Goal: Transaction & Acquisition: Book appointment/travel/reservation

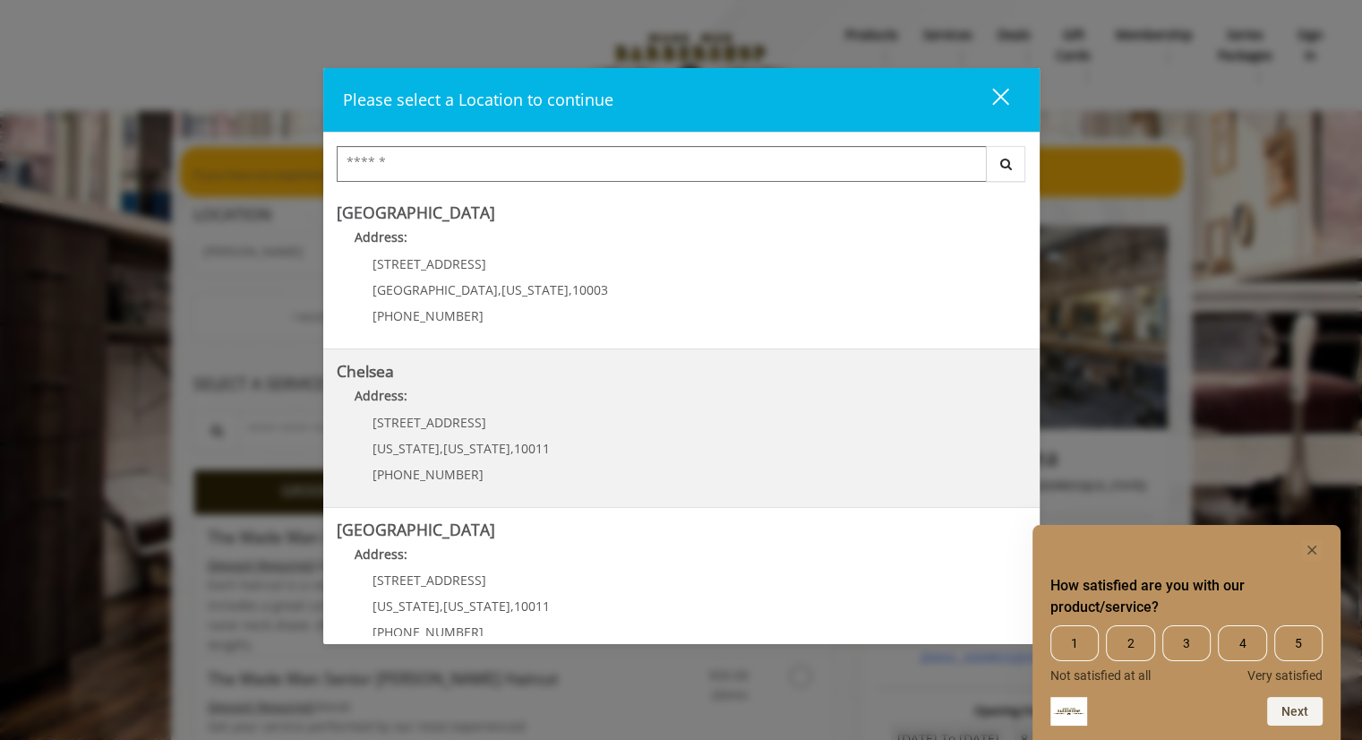
scroll to position [150, 0]
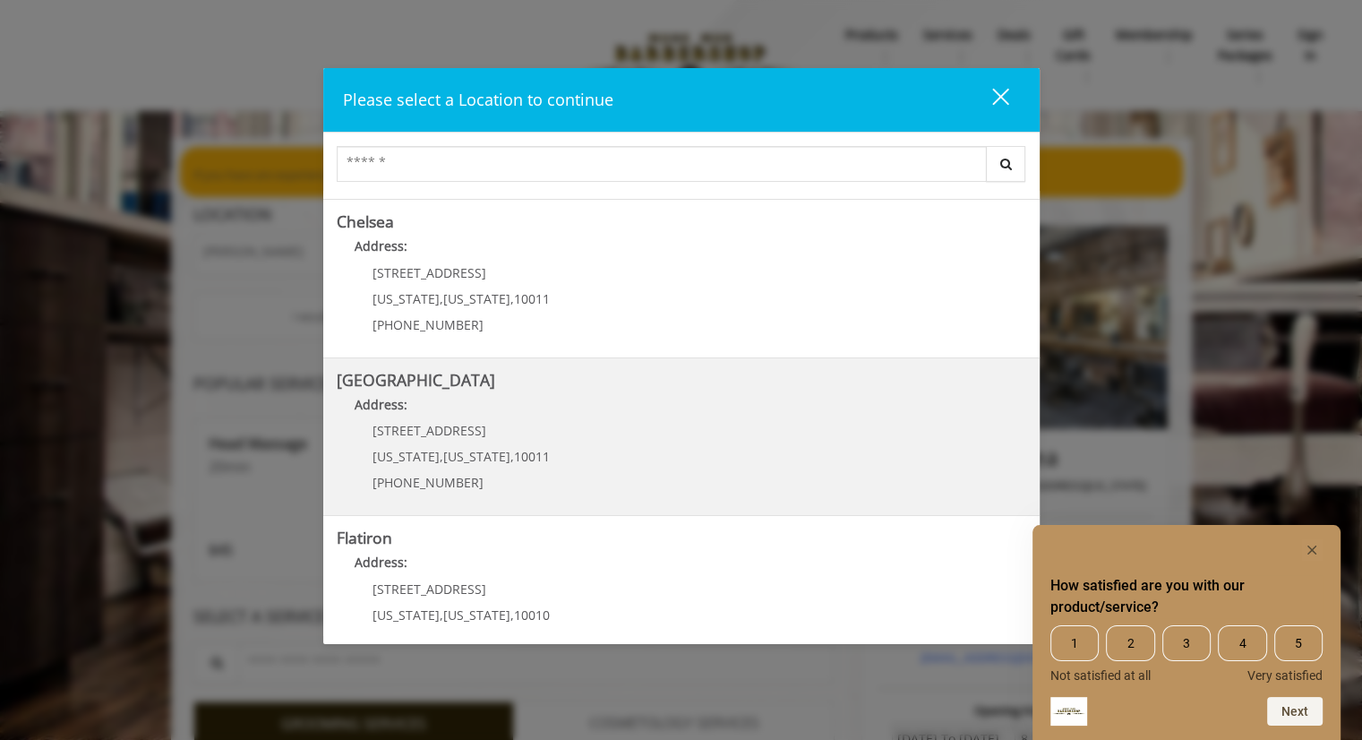
click at [613, 447] on Street "[GEOGRAPHIC_DATA] Address: [STREET_ADDRESS][US_STATE][US_STATE] (646) 850-0041" at bounding box center [682, 437] width 690 height 131
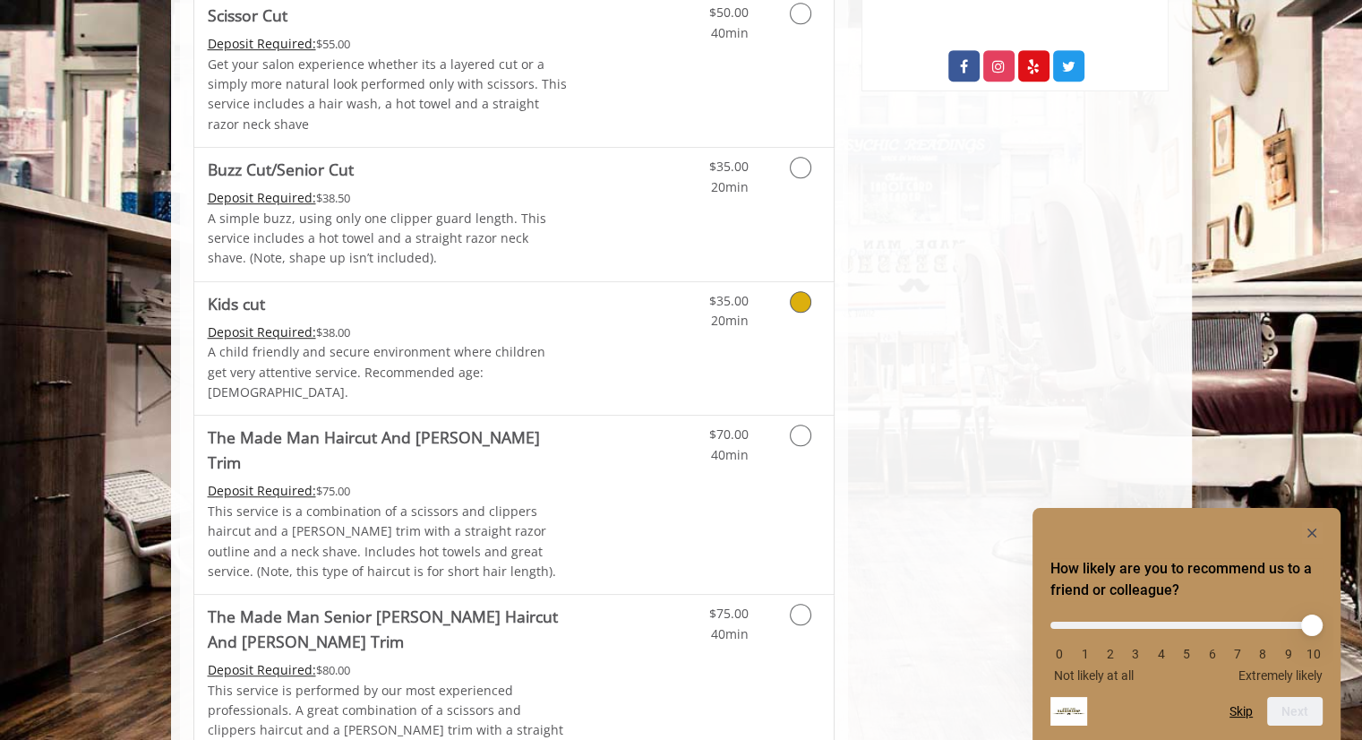
scroll to position [1035, 0]
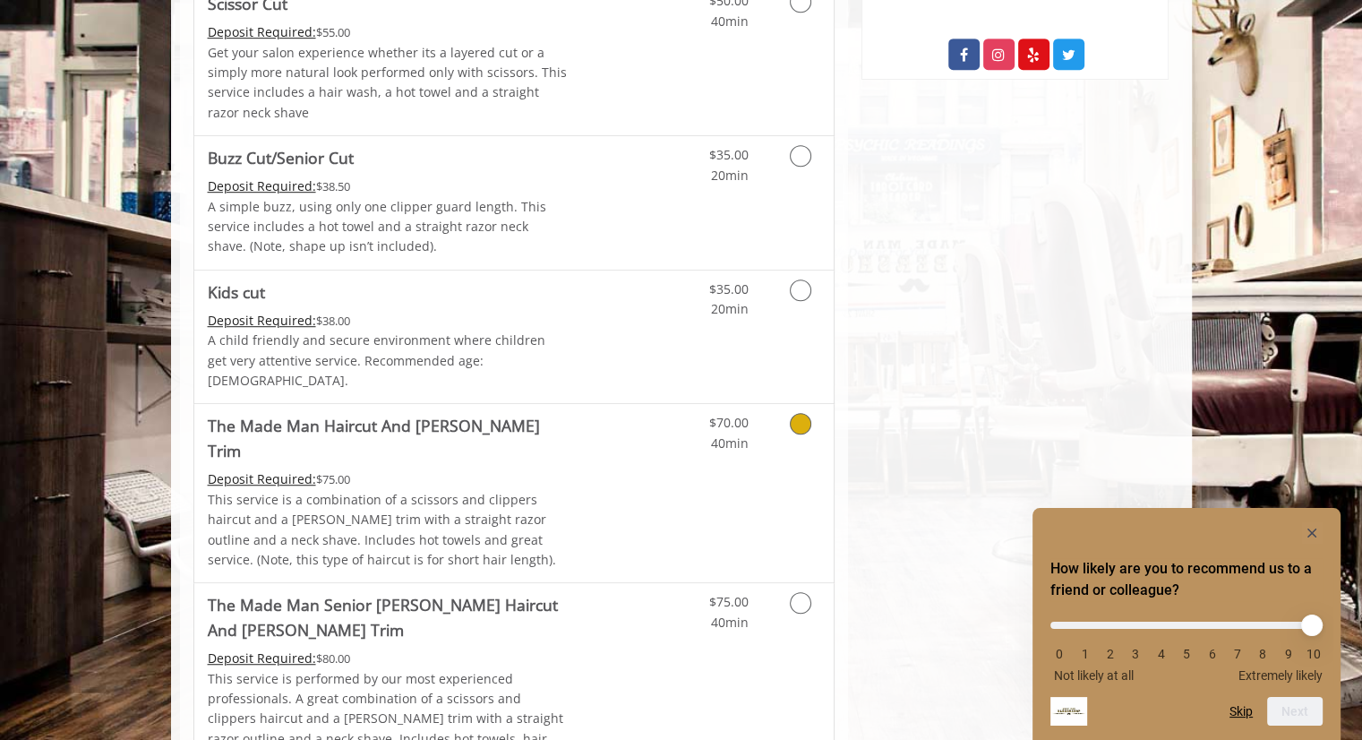
click at [511, 490] on p "This service is a combination of a scissors and clippers haircut and a [PERSON_…" at bounding box center [388, 530] width 360 height 81
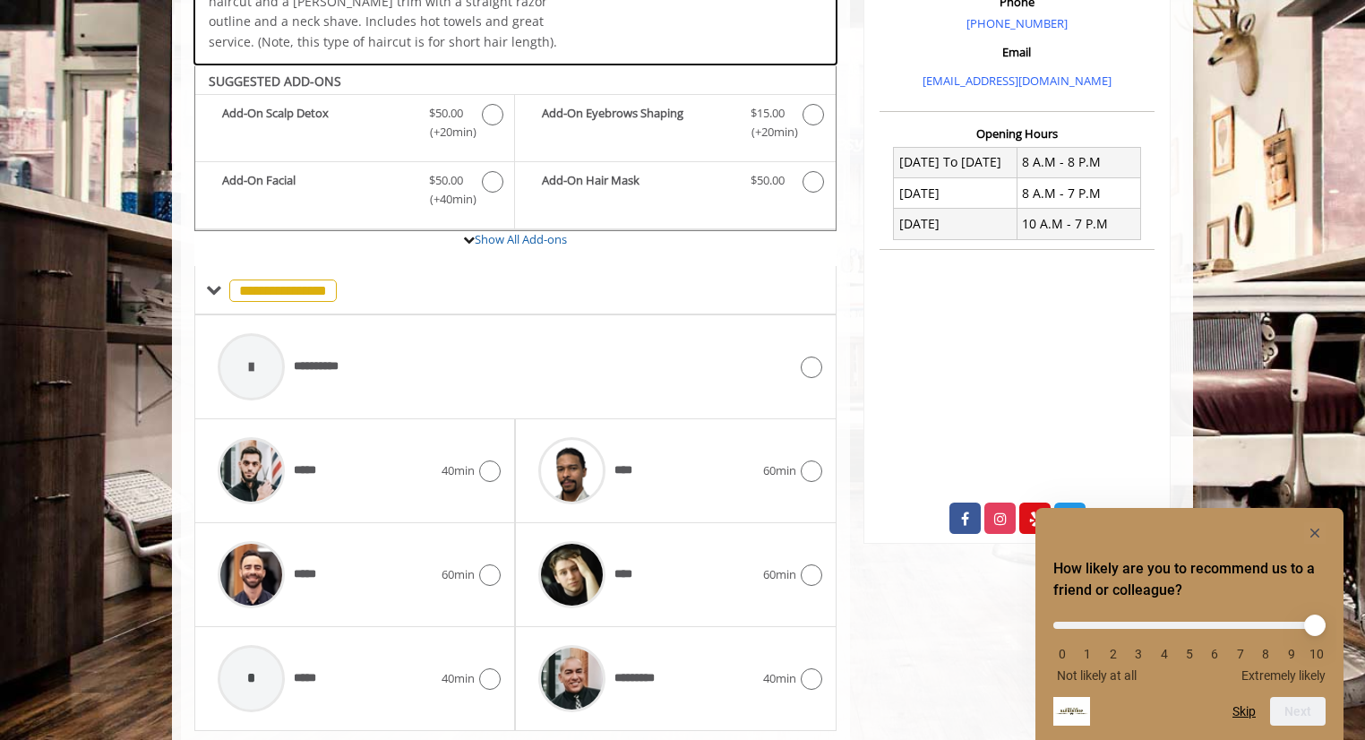
scroll to position [597, 0]
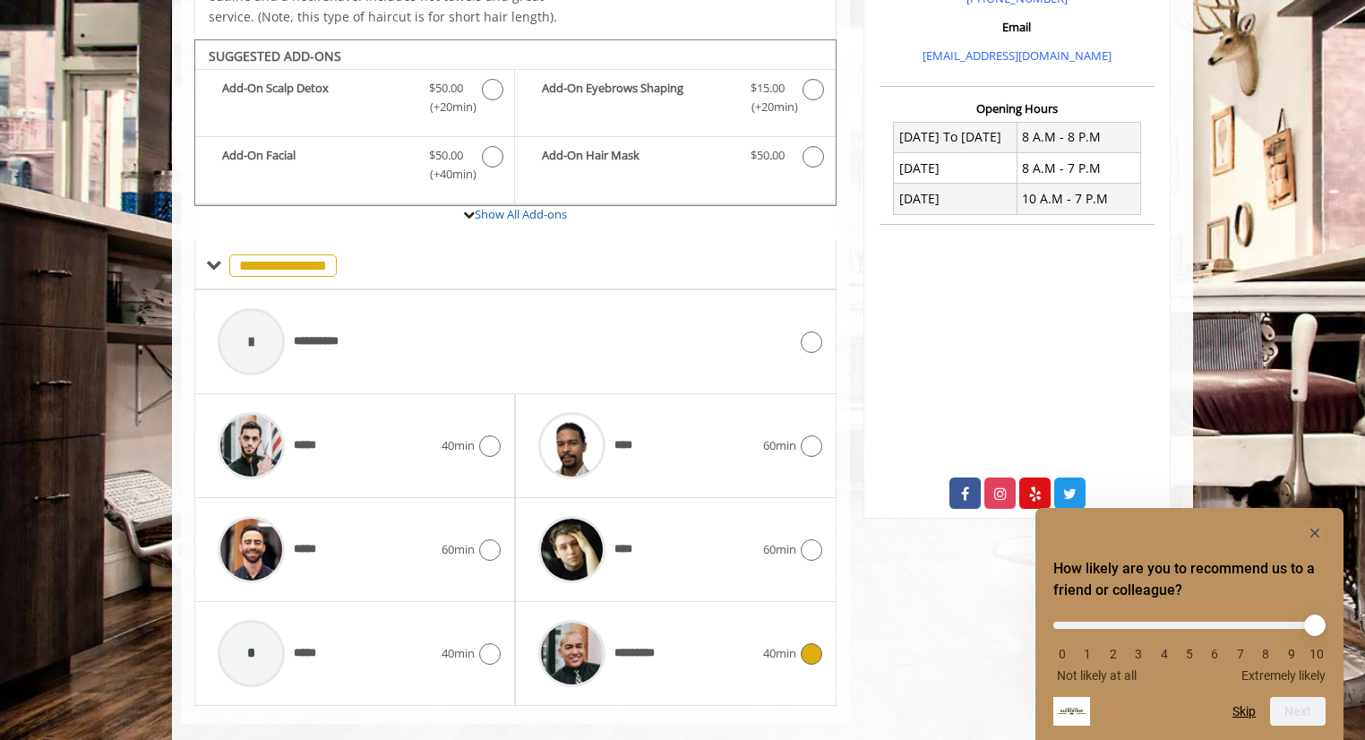
click at [805, 643] on icon at bounding box center [811, 653] width 21 height 21
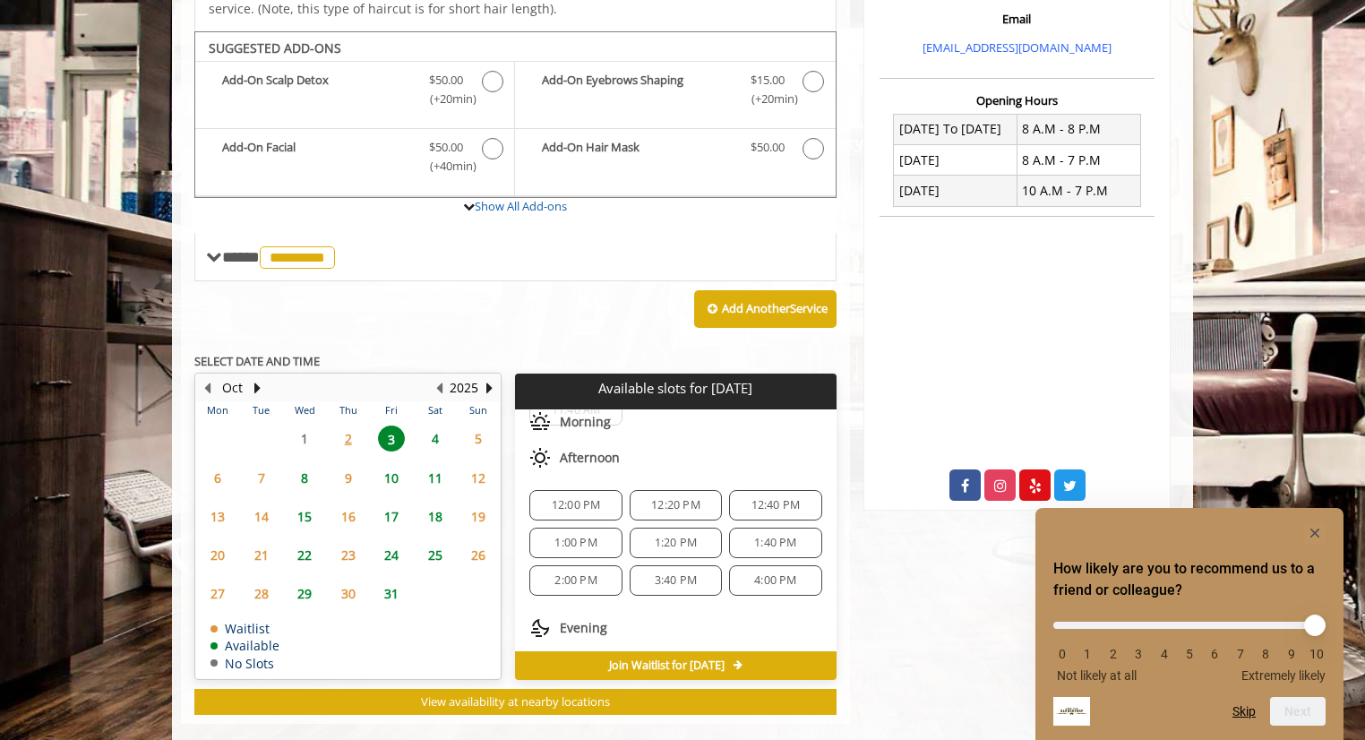
scroll to position [147, 0]
click at [751, 491] on span "12:40 PM" at bounding box center [775, 498] width 49 height 14
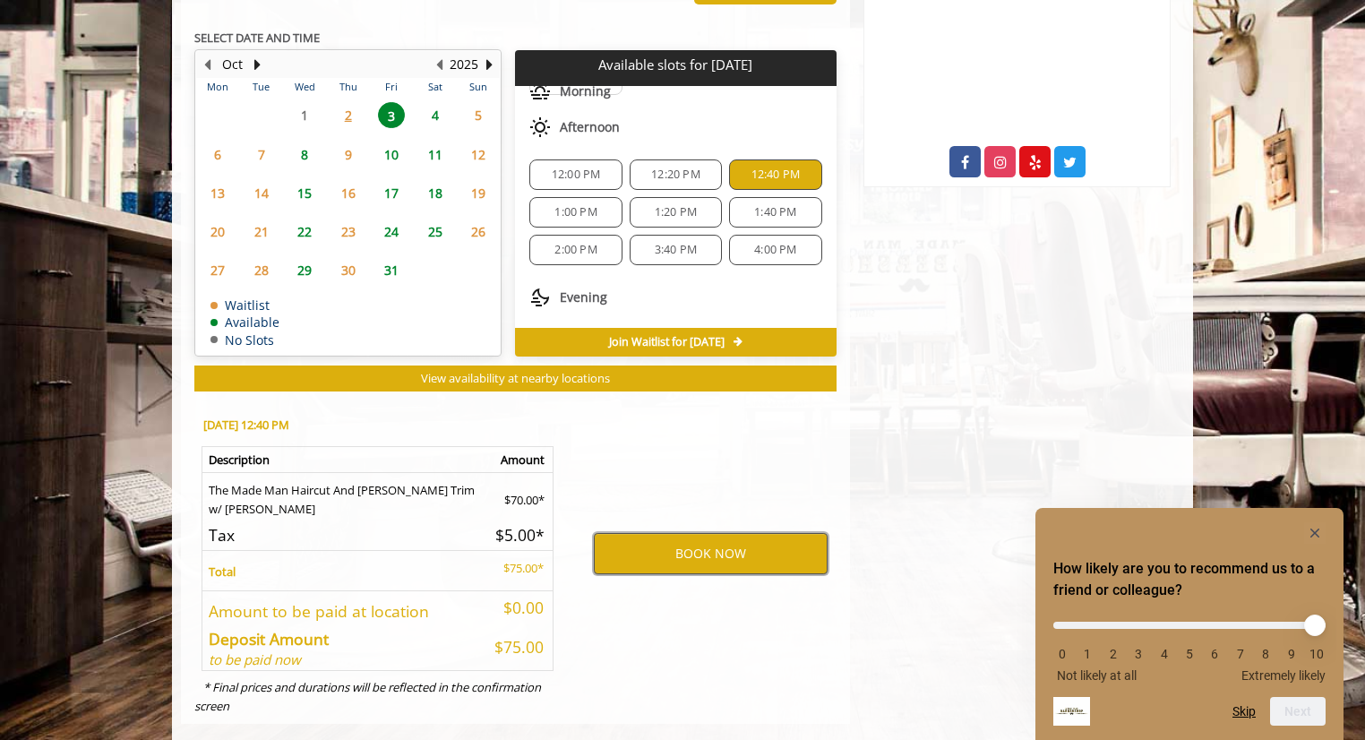
click at [705, 533] on button "BOOK NOW" at bounding box center [711, 553] width 234 height 41
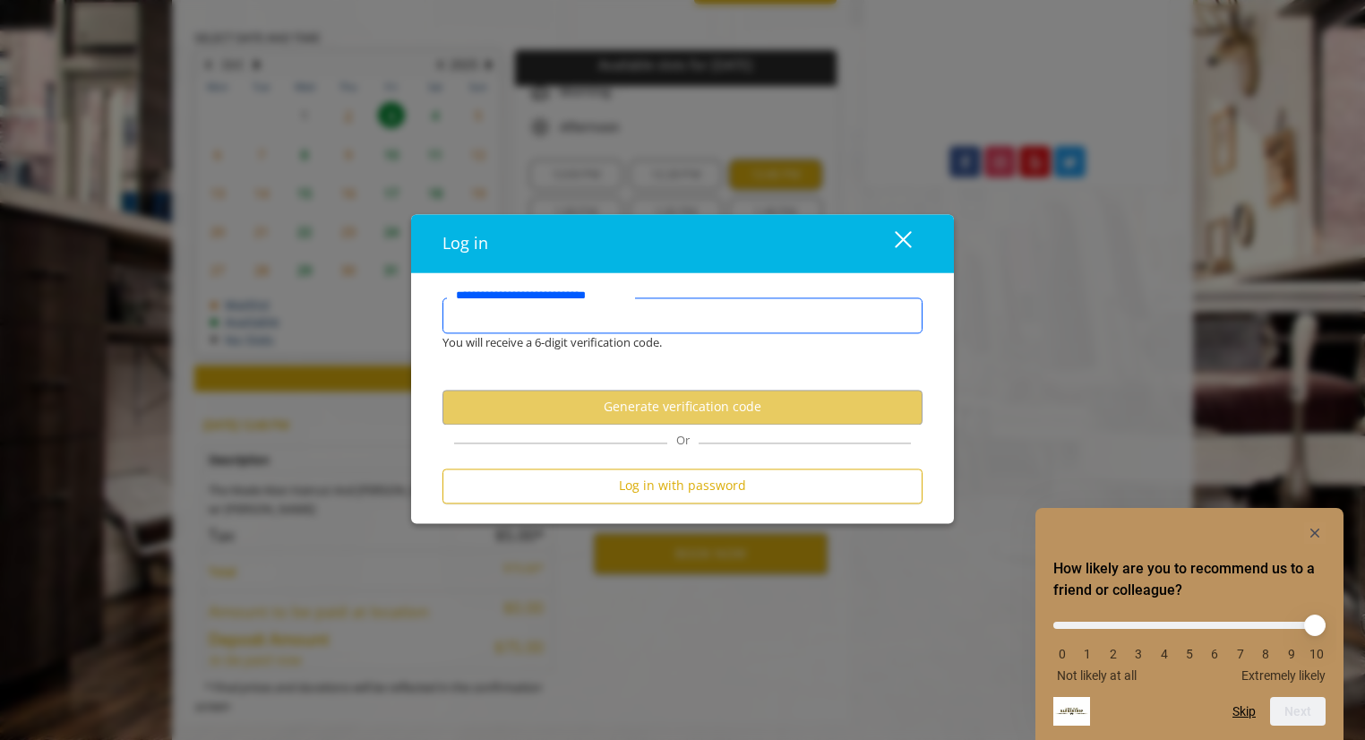
click at [507, 318] on input "**********" at bounding box center [682, 315] width 480 height 36
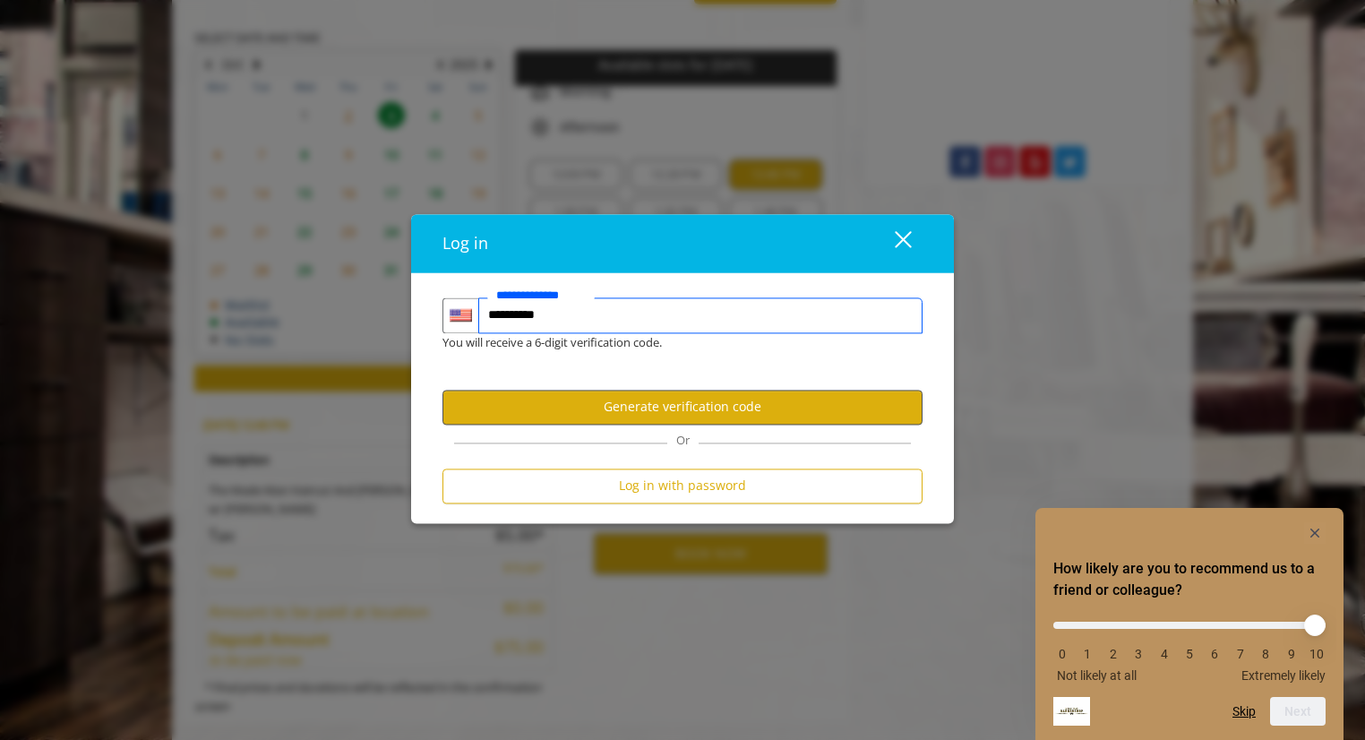
type input "**********"
click at [626, 417] on button "Generate verification code" at bounding box center [682, 407] width 480 height 35
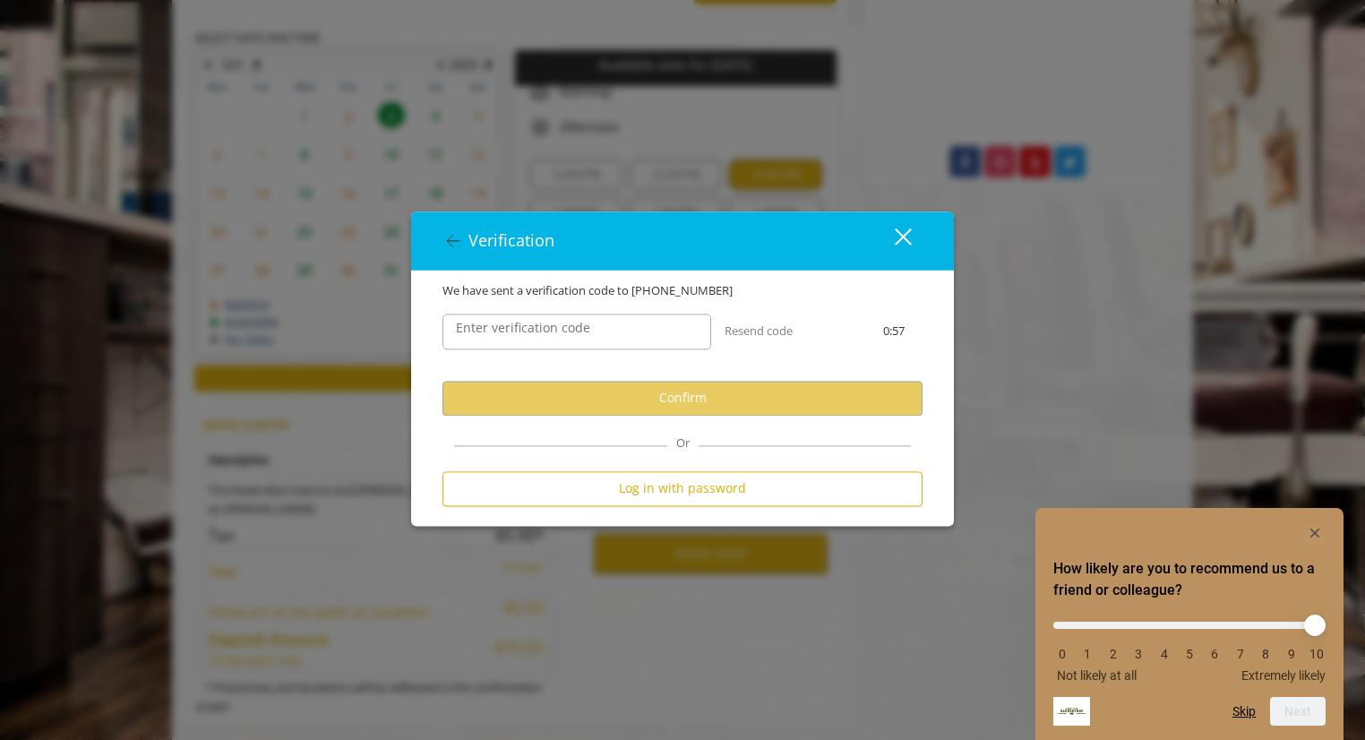
click at [563, 363] on div "Enter verification code" at bounding box center [577, 331] width 296 height 63
click at [570, 338] on label "Enter verification code" at bounding box center [523, 328] width 152 height 20
click at [570, 338] on input "Enter verification code" at bounding box center [576, 331] width 269 height 36
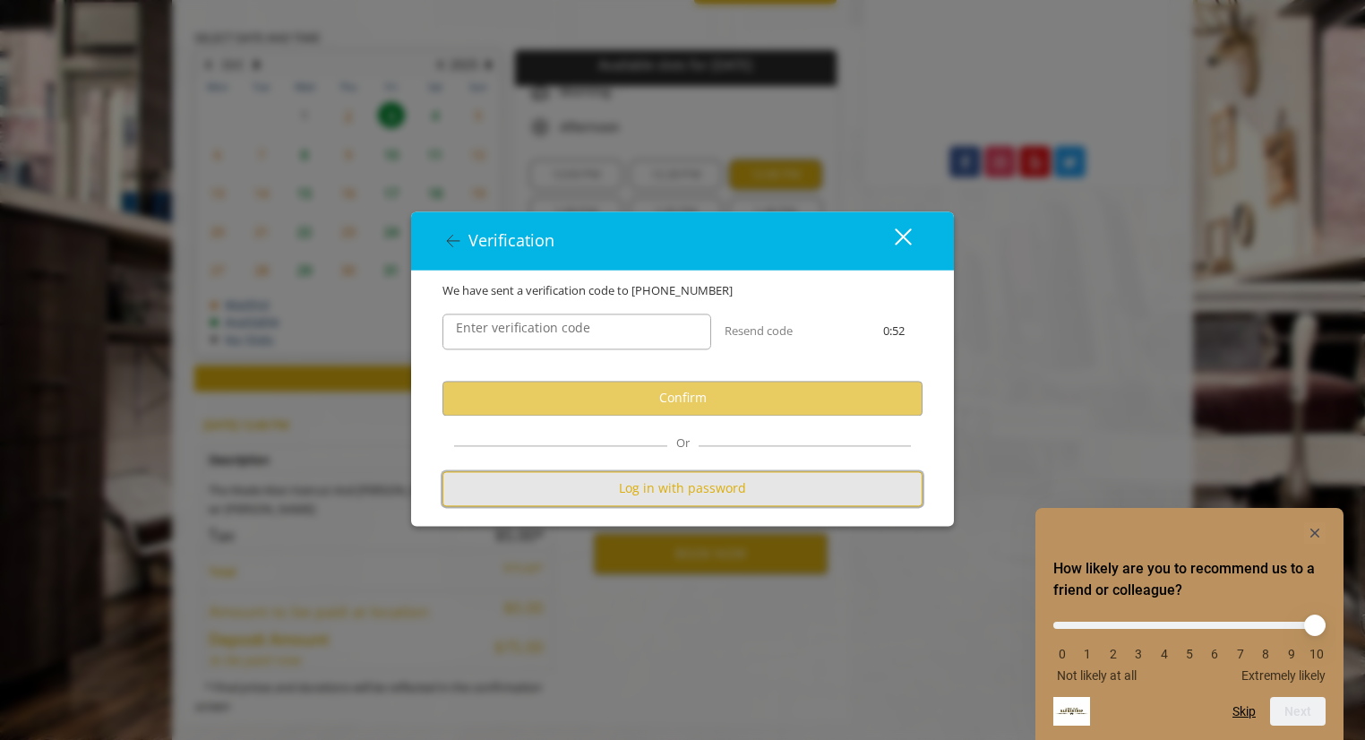
click at [680, 489] on button "Log in with password" at bounding box center [682, 488] width 480 height 35
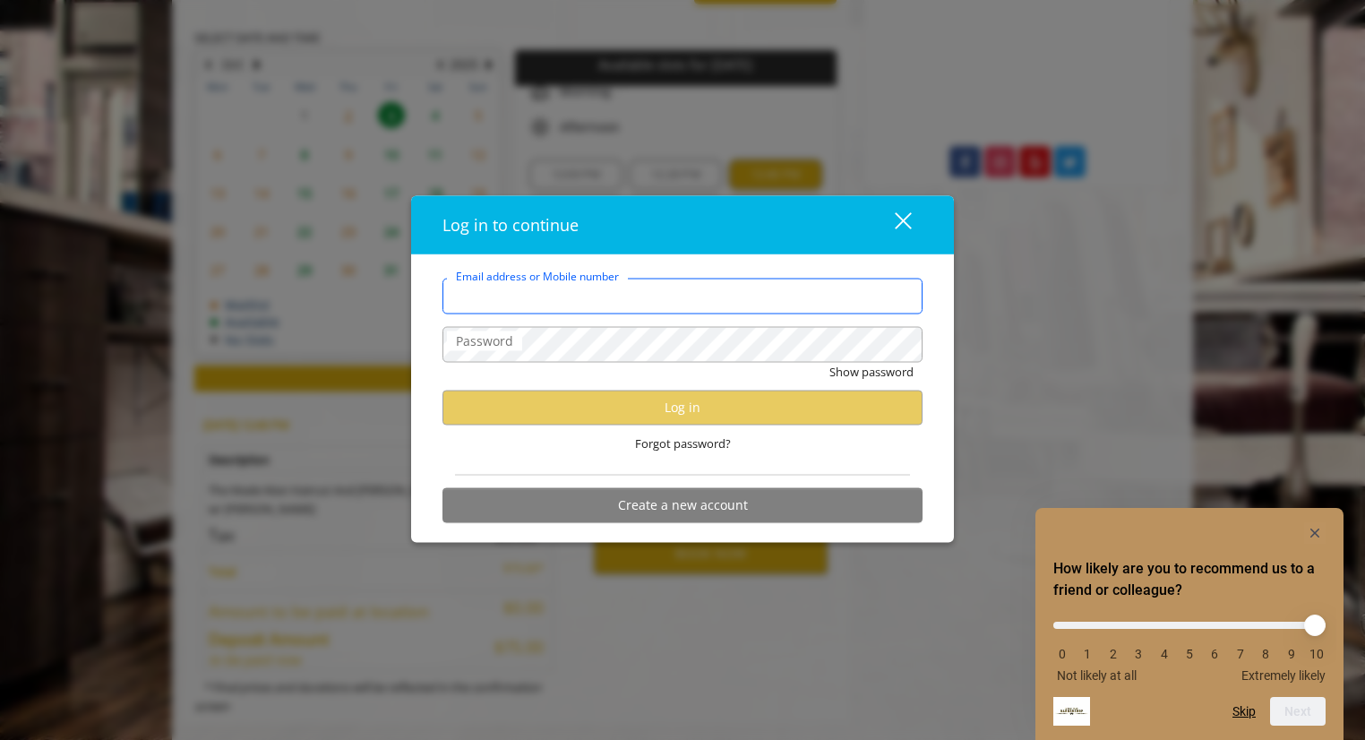
type input "**********"
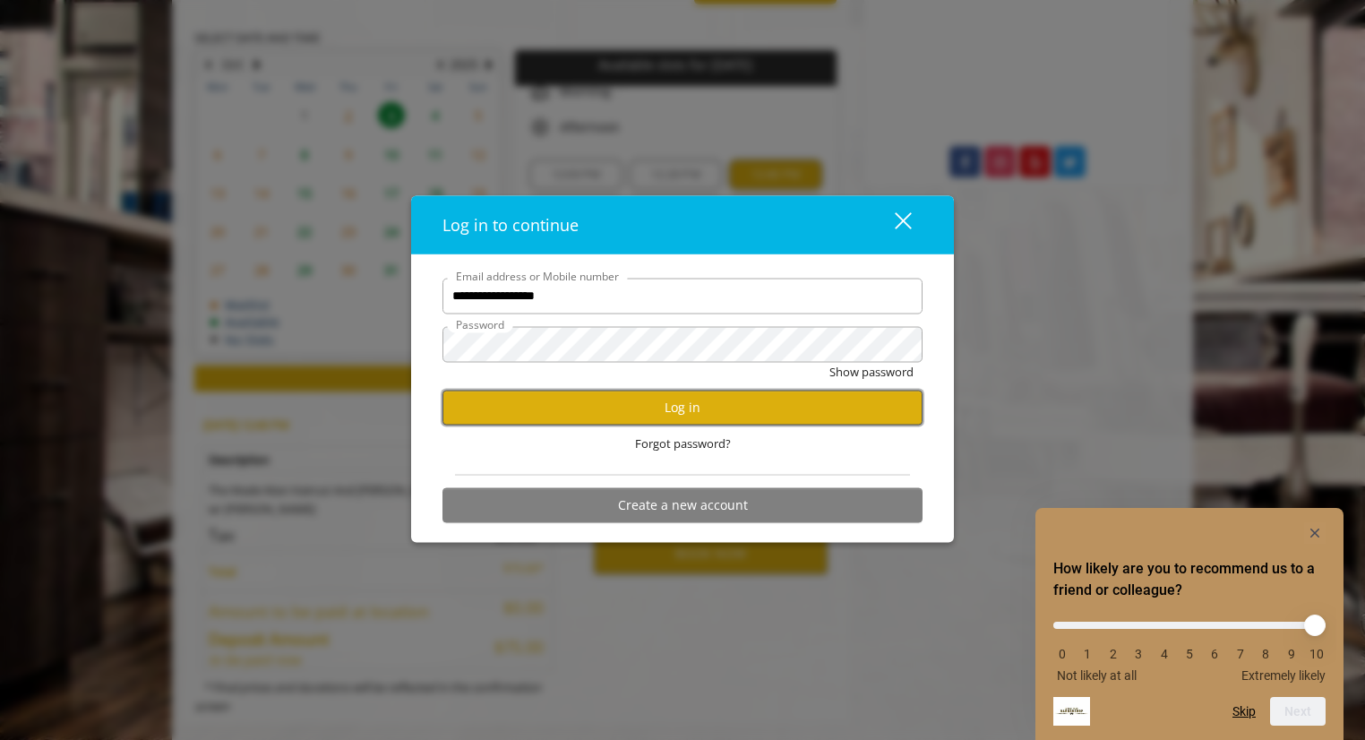
click at [697, 399] on button "Log in" at bounding box center [682, 407] width 480 height 35
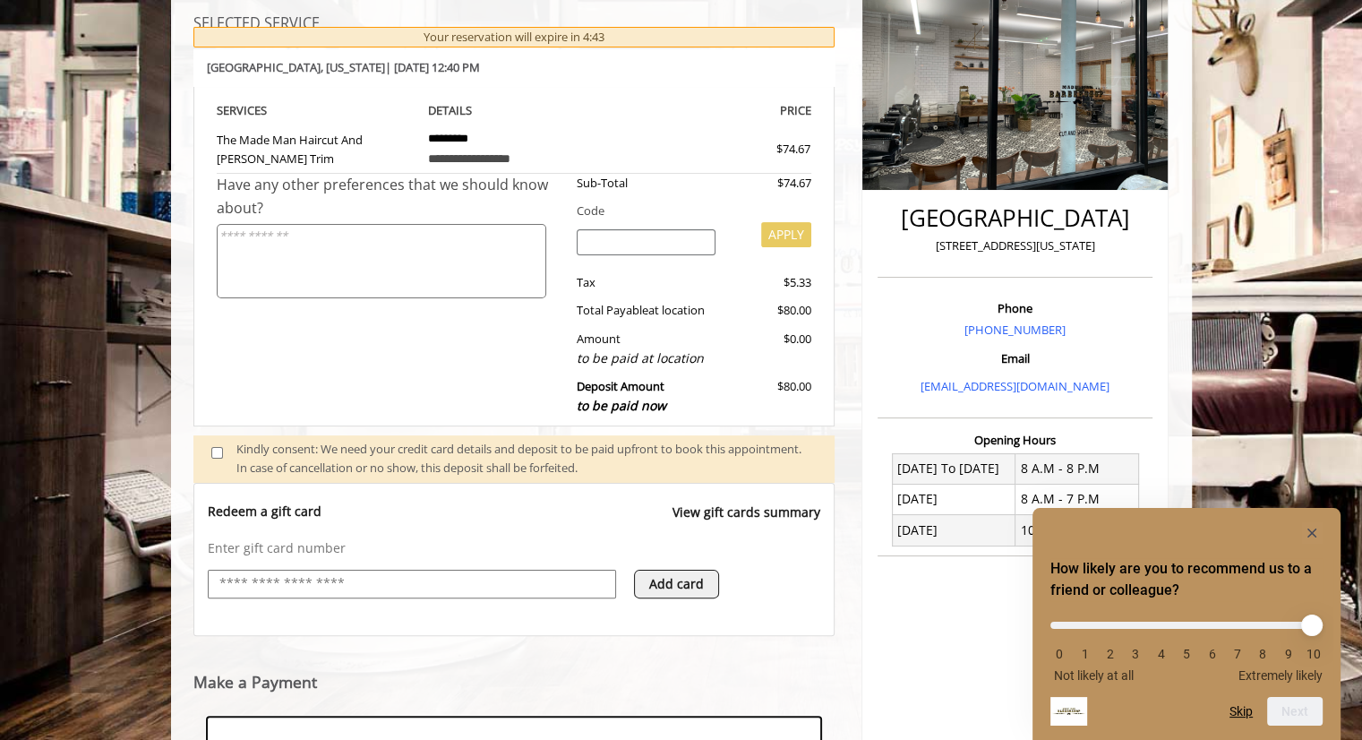
scroll to position [538, 0]
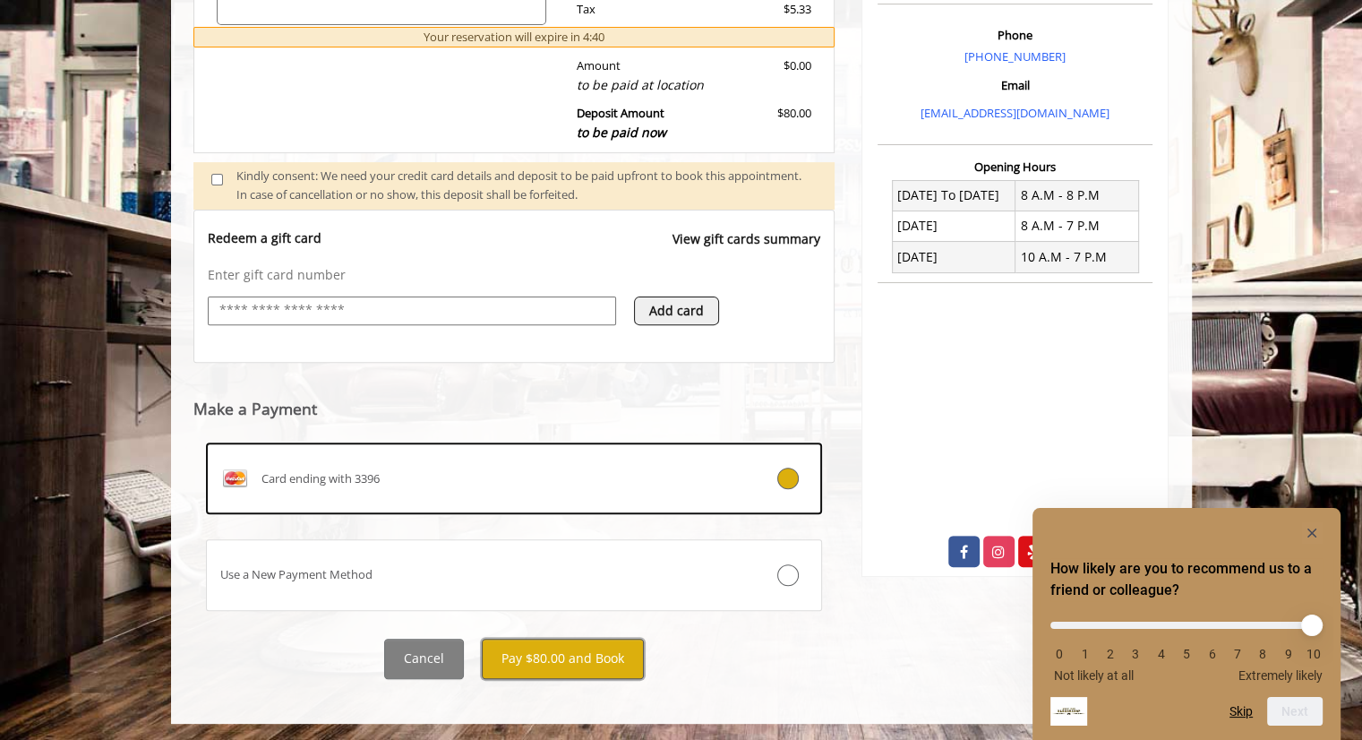
click at [569, 657] on button "Pay $80.00 and Book" at bounding box center [563, 659] width 162 height 40
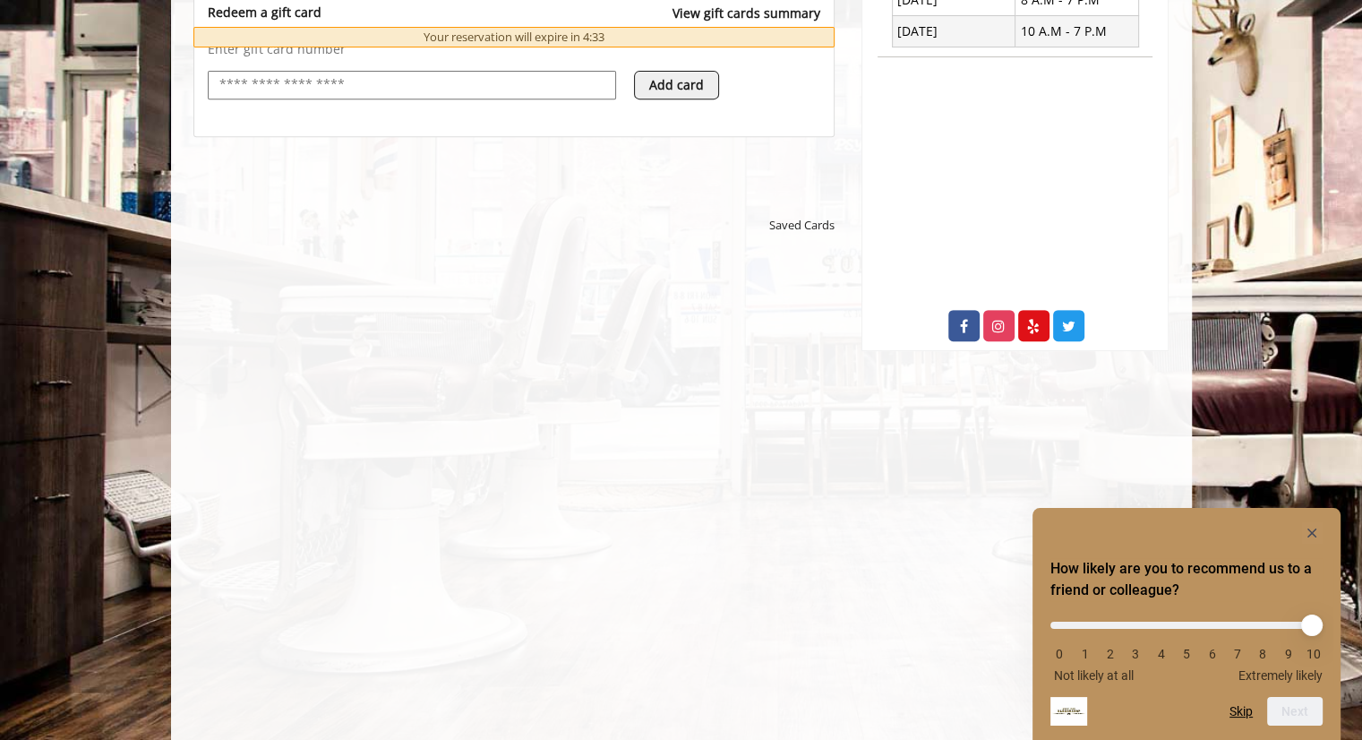
scroll to position [765, 0]
